Goal: Information Seeking & Learning: Learn about a topic

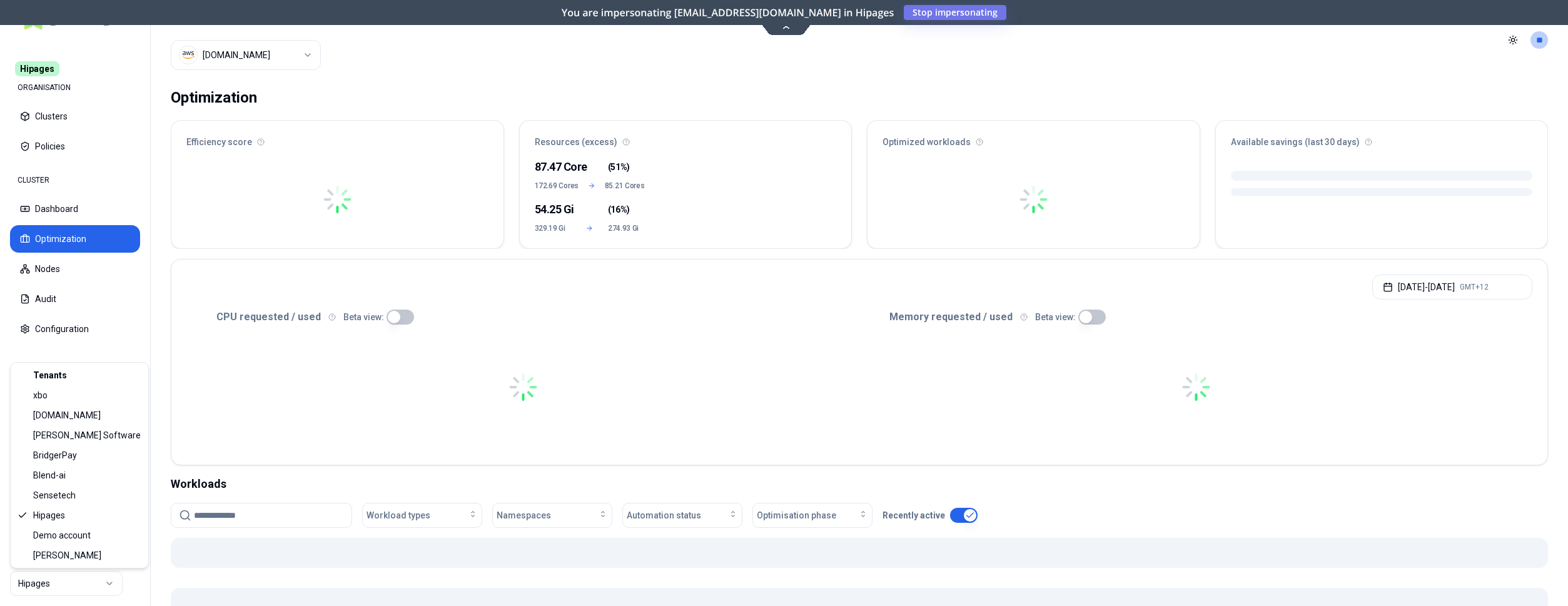
click at [99, 588] on html "Hipages ORGANISATION Clusters Policies CLUSTER Dashboard Optimization Nodes Aud…" at bounding box center [784, 303] width 1568 height 606
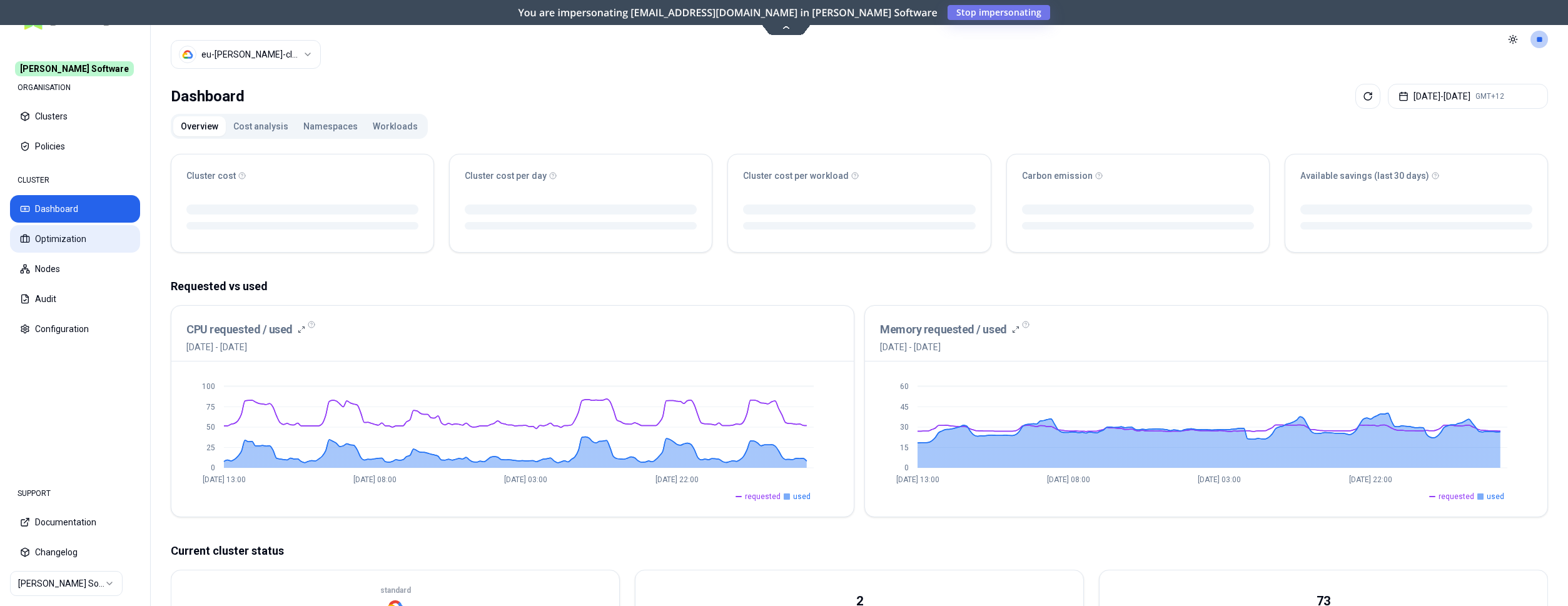
click at [56, 234] on button "Optimization" at bounding box center [74, 239] width 130 height 28
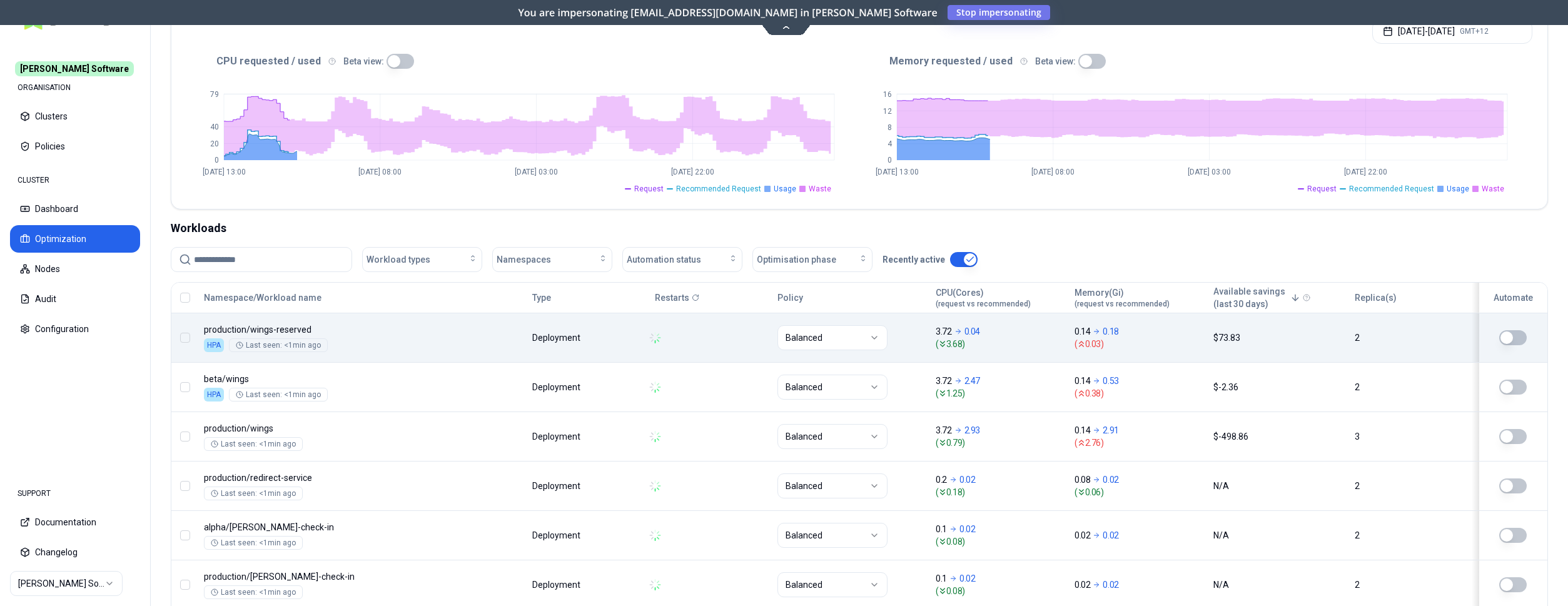
scroll to position [255, 0]
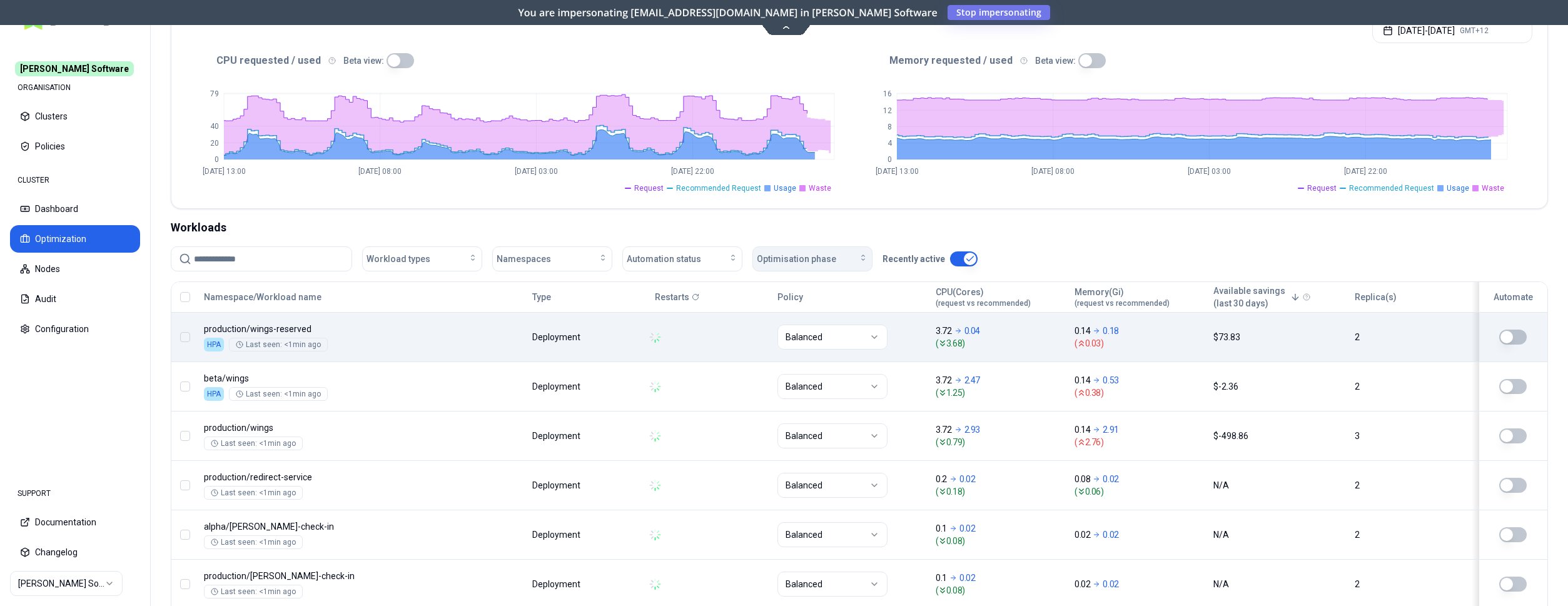
click at [830, 259] on span "Optimisation phase" at bounding box center [796, 259] width 80 height 13
click at [697, 255] on span "Automation status" at bounding box center [664, 259] width 74 height 13
click at [685, 291] on div "on" at bounding box center [685, 288] width 119 height 20
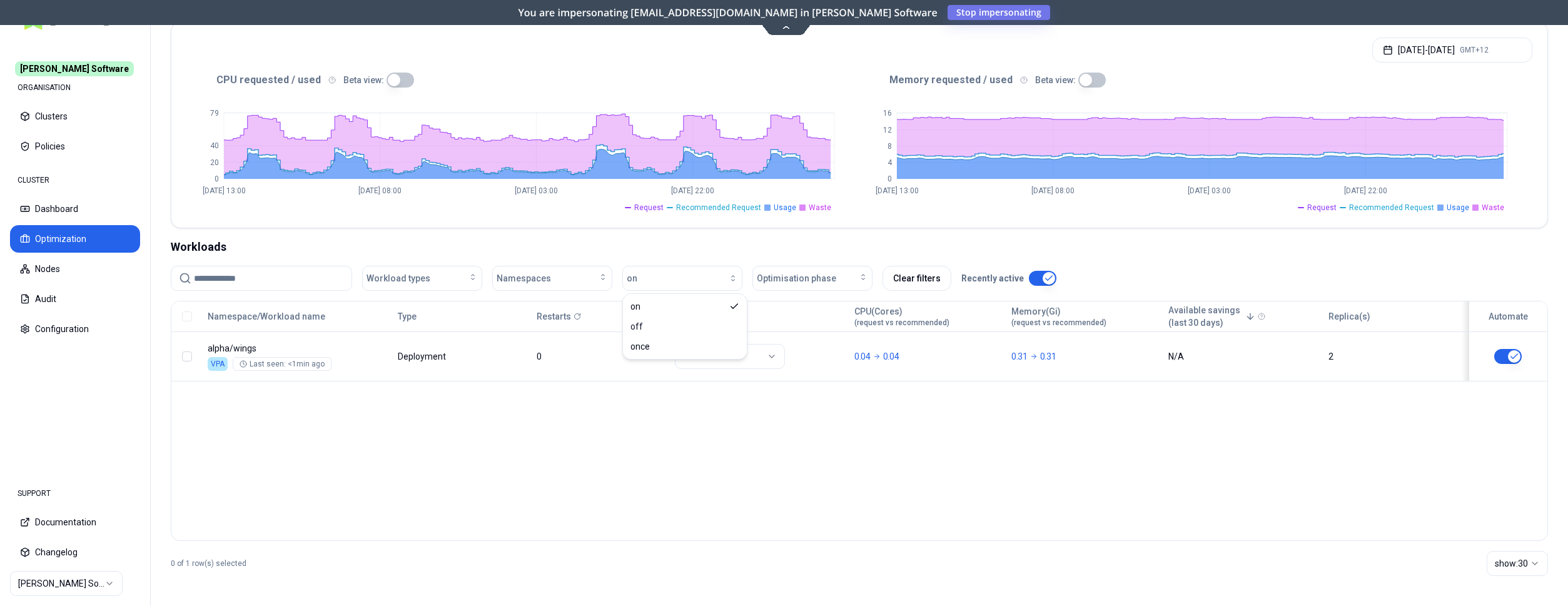
scroll to position [237, 0]
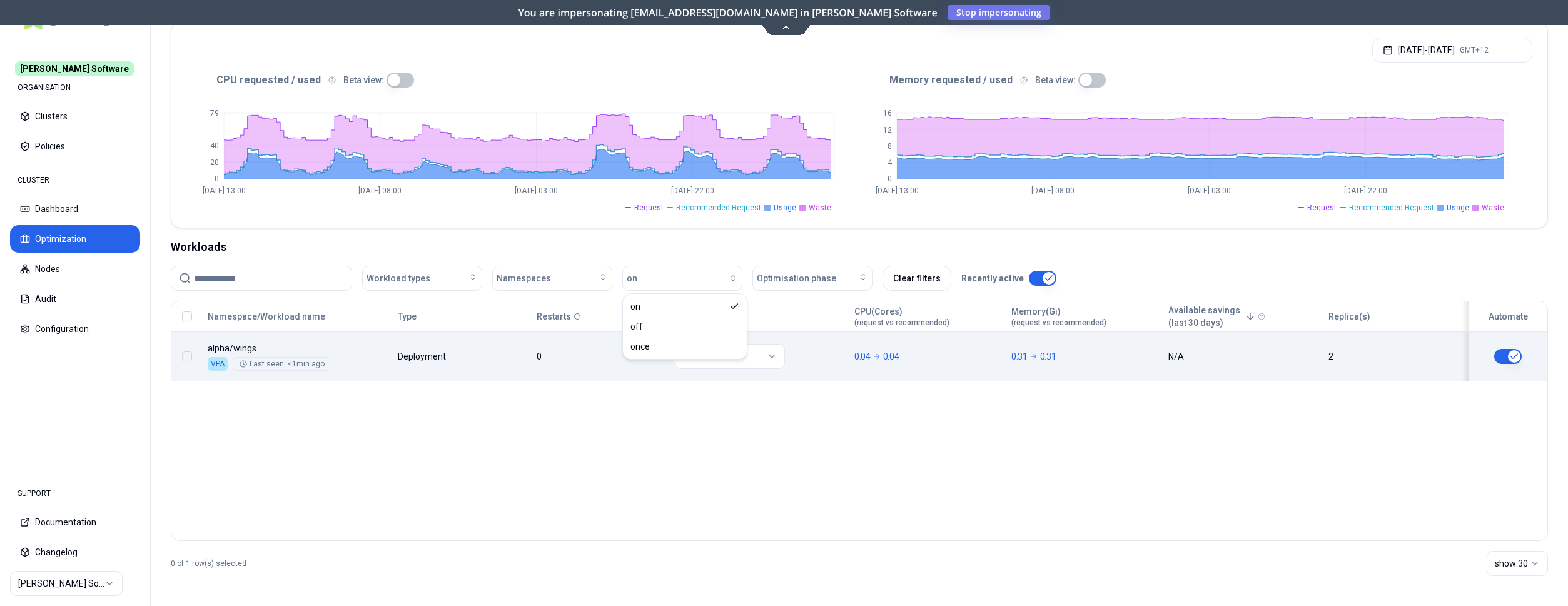
click at [448, 363] on div "Namespace/Workload name Type Restarts Policy CPU(Cores) (request vs recommended…" at bounding box center [859, 342] width 1376 height 80
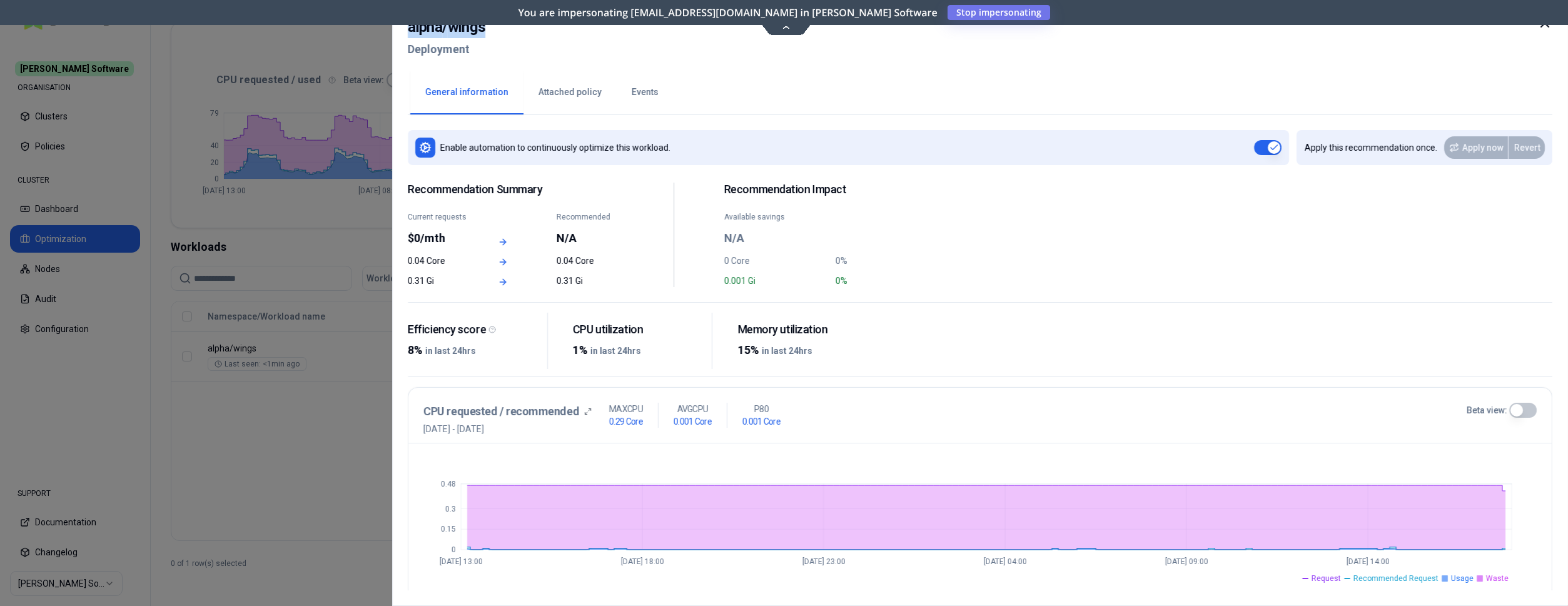
drag, startPoint x: 490, startPoint y: 30, endPoint x: 403, endPoint y: 28, distance: 87.0
click at [403, 28] on div "alpha / wings Deployment General information Attached policy Events Enable auto…" at bounding box center [980, 303] width 1176 height 606
copy h2 "alpha / wings"
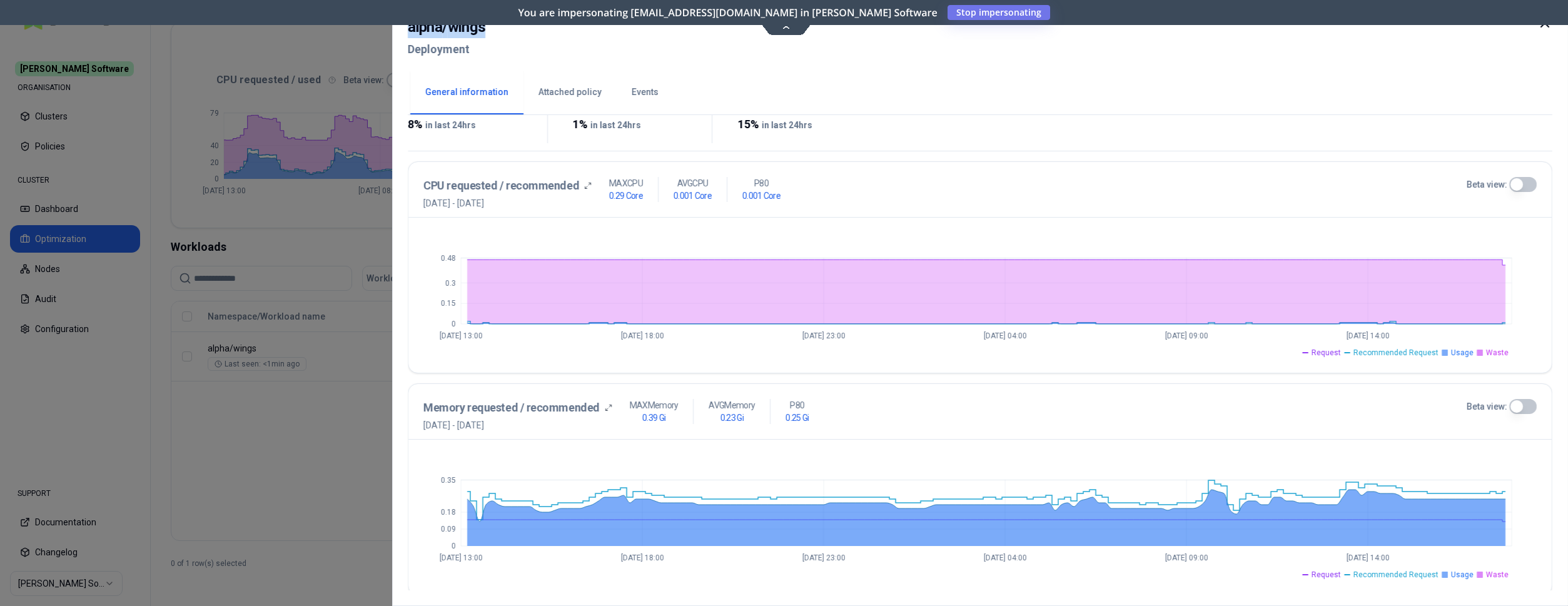
scroll to position [197, 0]
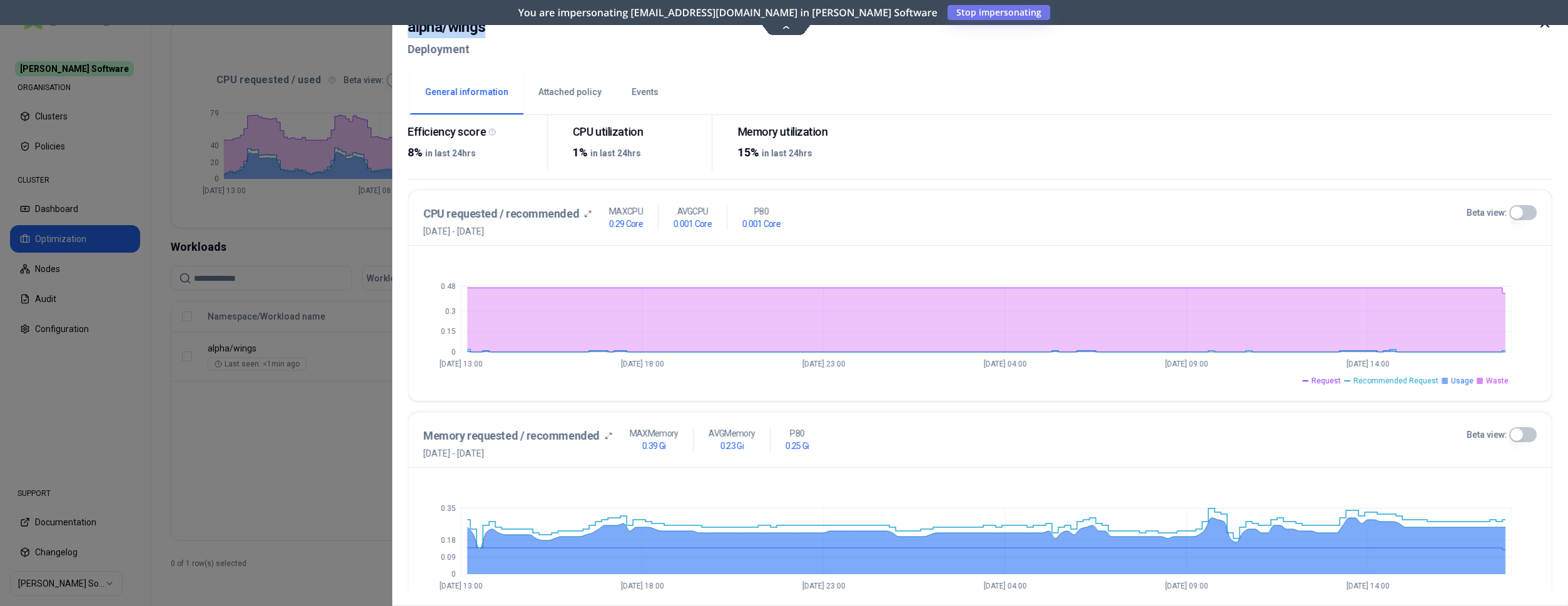
click at [1521, 434] on button "Beta view:" at bounding box center [1523, 435] width 28 height 15
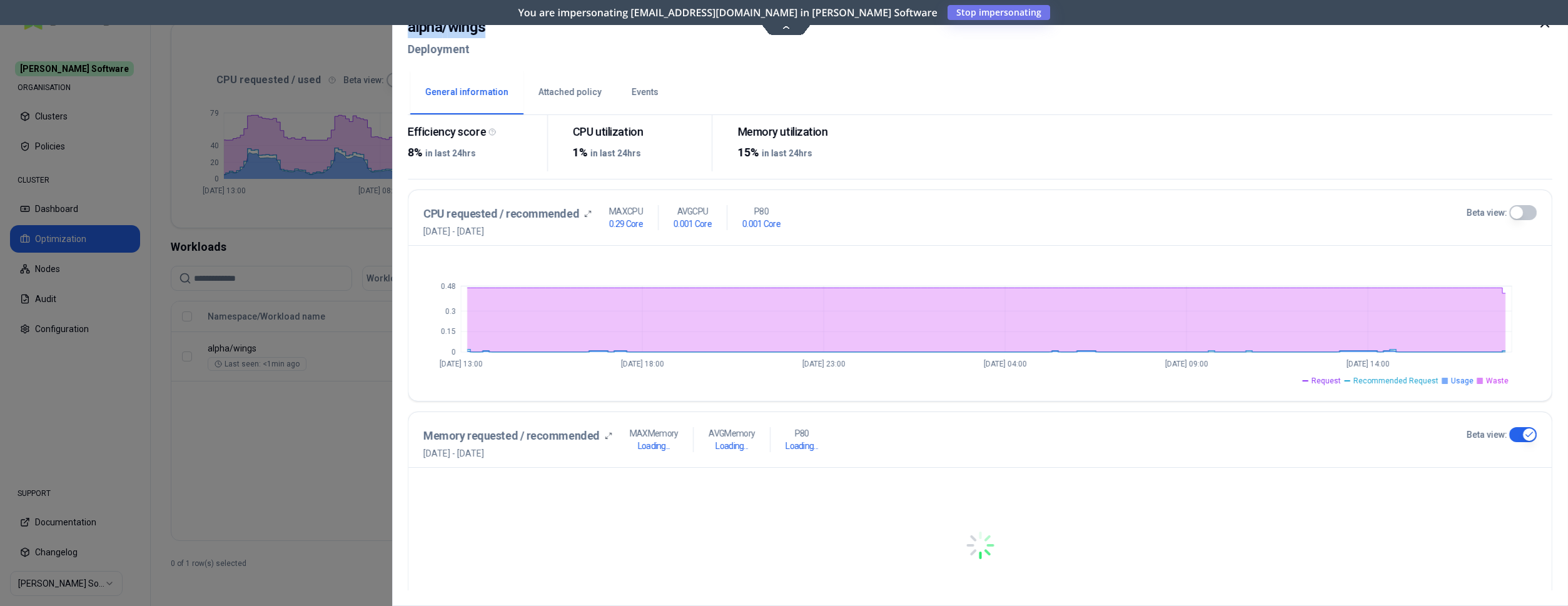
click at [1520, 207] on button "Beta view:" at bounding box center [1523, 213] width 28 height 15
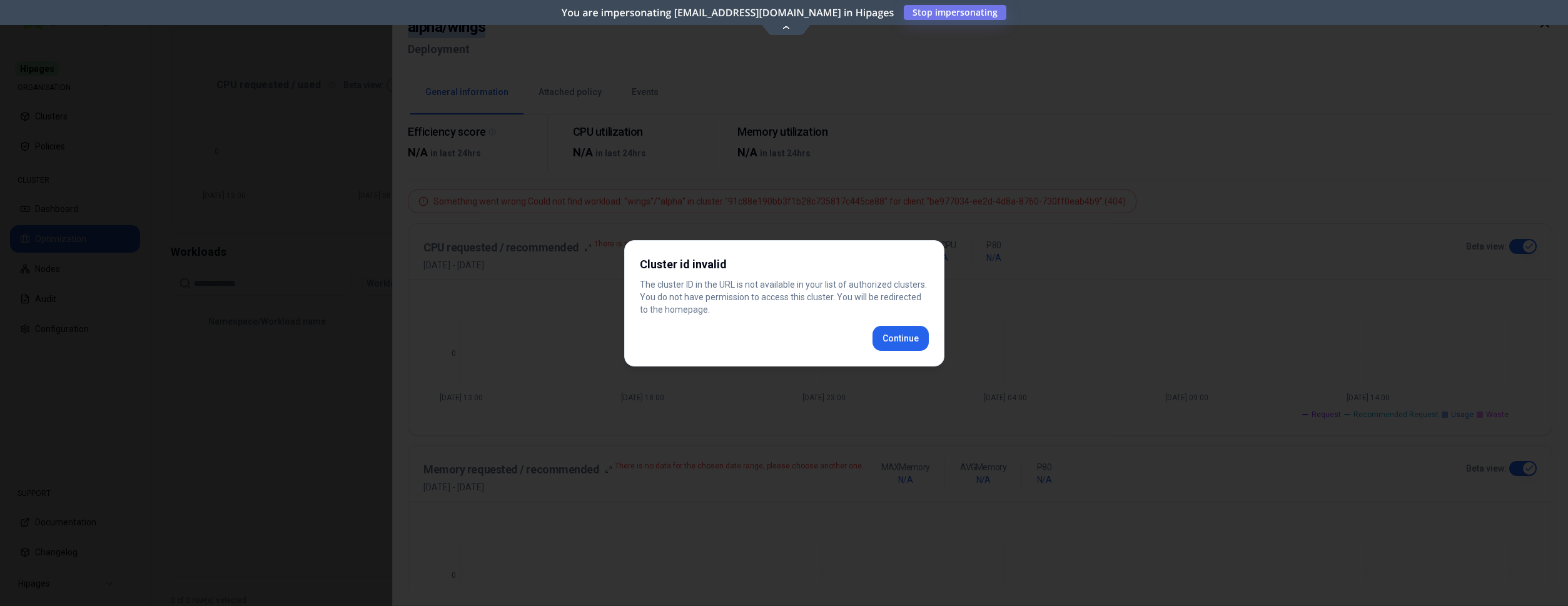
scroll to position [231, 0]
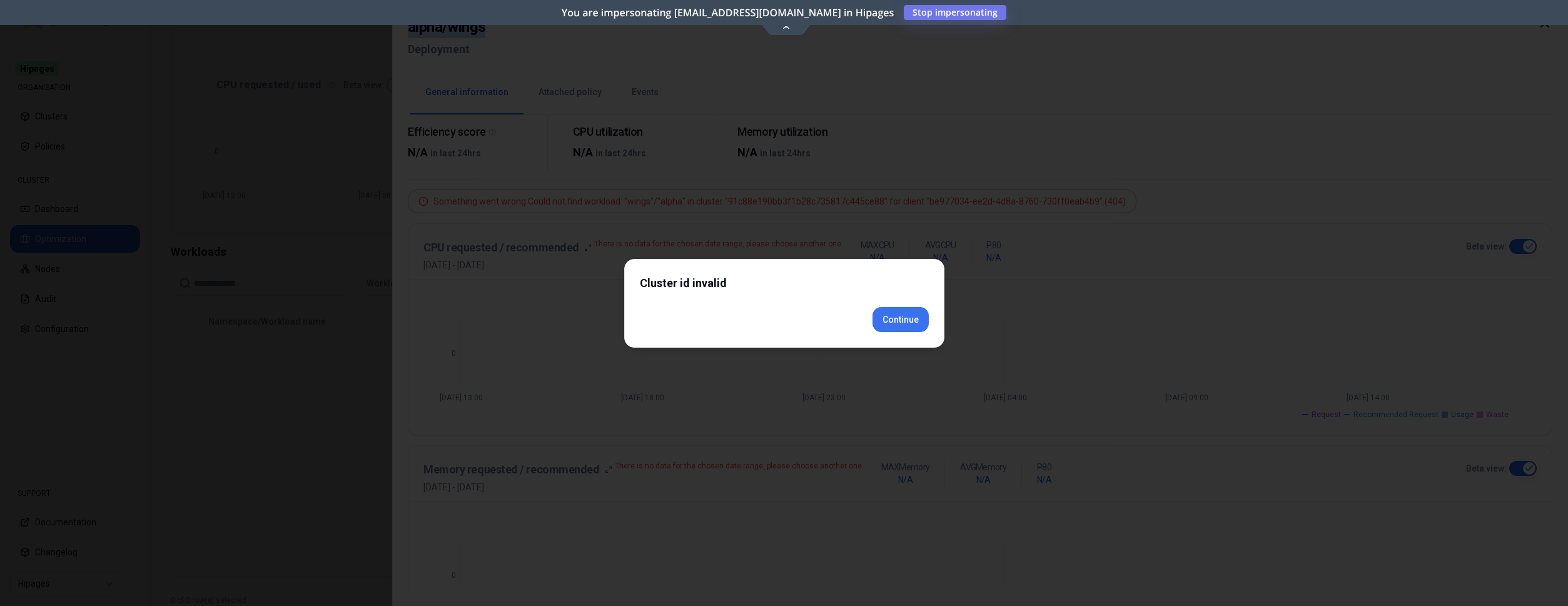
click at [903, 347] on div "Cluster id invalid Continue" at bounding box center [784, 303] width 321 height 89
